Goal: Navigation & Orientation: Find specific page/section

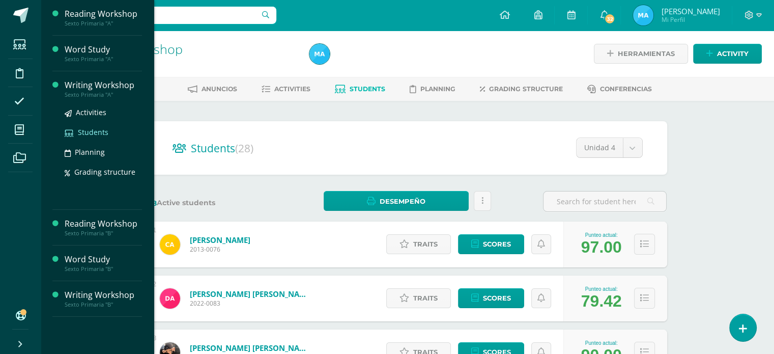
click at [85, 136] on span "Students" at bounding box center [93, 132] width 31 height 10
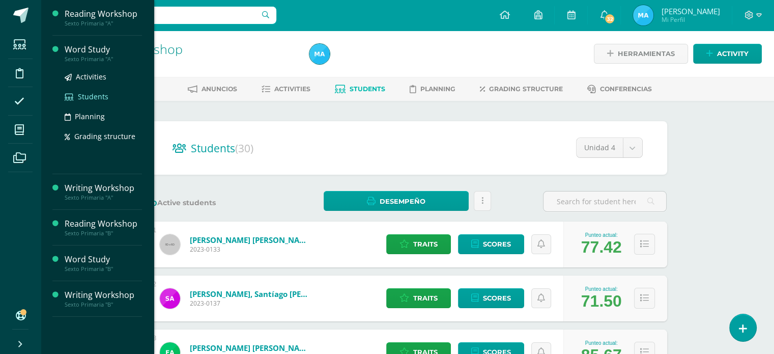
click at [89, 92] on span "Students" at bounding box center [93, 97] width 31 height 10
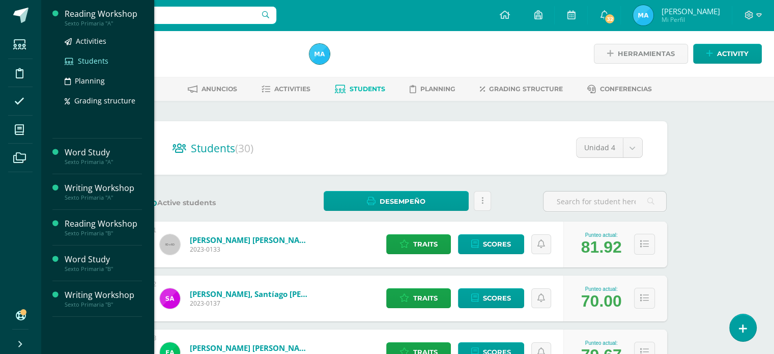
click at [88, 61] on span "Students" at bounding box center [93, 61] width 31 height 10
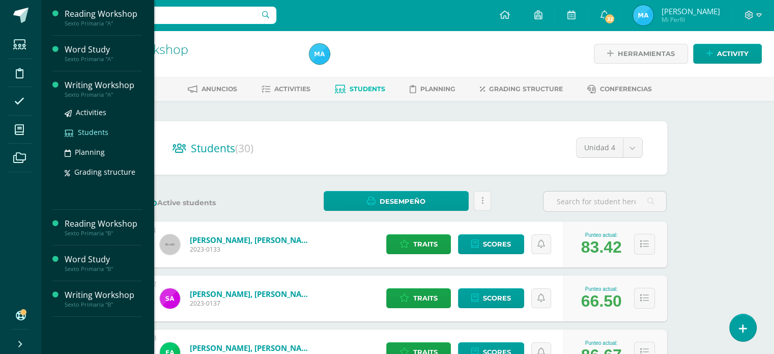
click at [88, 132] on span "Students" at bounding box center [93, 132] width 31 height 10
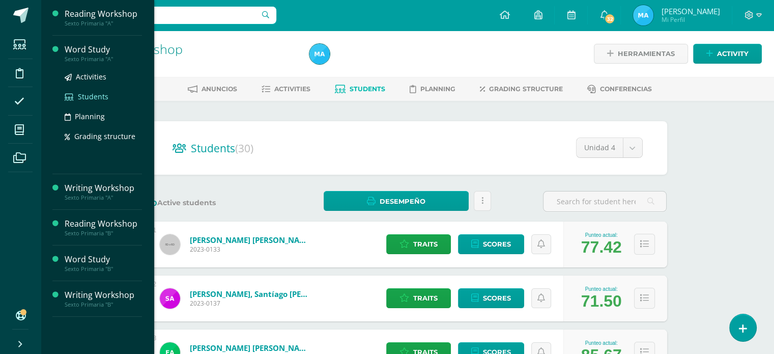
click at [95, 92] on span "Students" at bounding box center [93, 97] width 31 height 10
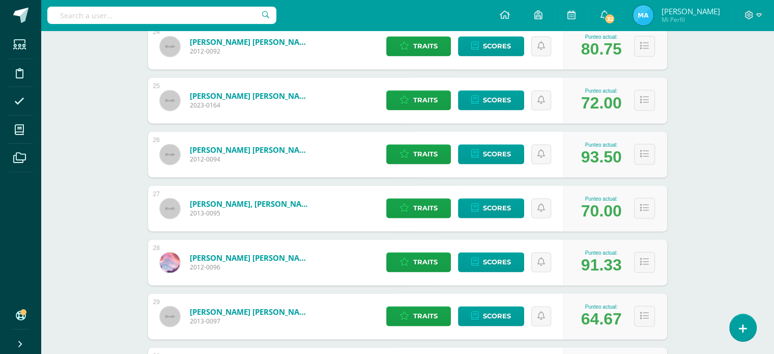
scroll to position [1545, 0]
